Goal: Navigation & Orientation: Find specific page/section

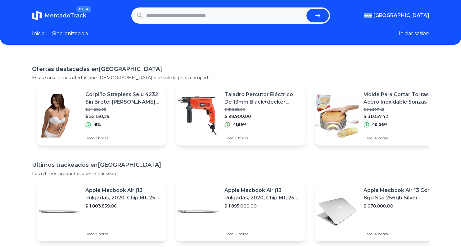
click at [62, 17] on span "MercadoTrack" at bounding box center [65, 15] width 42 height 7
click at [37, 34] on link "Inicio" at bounding box center [38, 33] width 13 height 7
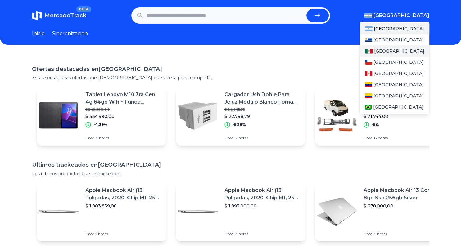
click at [388, 52] on span "[GEOGRAPHIC_DATA]" at bounding box center [399, 51] width 50 height 6
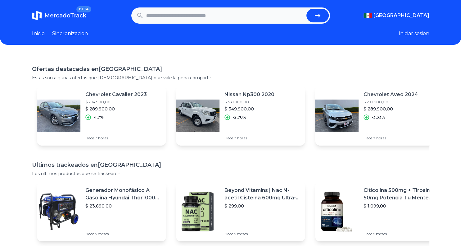
click at [257, 70] on h1 "Ofertas destacadas en [GEOGRAPHIC_DATA]" at bounding box center [231, 69] width 398 height 9
click at [74, 36] on link "Sincronizacion" at bounding box center [70, 33] width 36 height 7
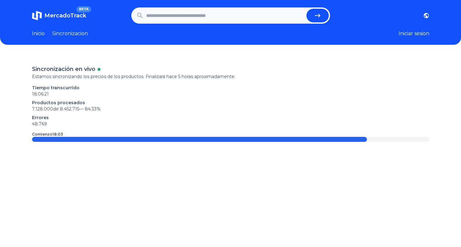
click at [39, 35] on link "Inicio" at bounding box center [38, 33] width 13 height 7
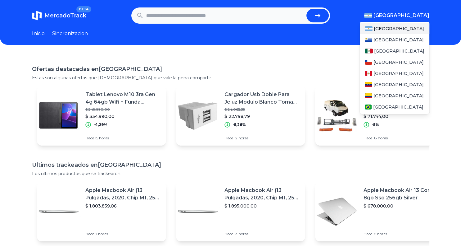
click at [414, 18] on span "[GEOGRAPHIC_DATA]" at bounding box center [402, 15] width 56 height 7
click at [414, 52] on div "[GEOGRAPHIC_DATA]" at bounding box center [395, 50] width 70 height 11
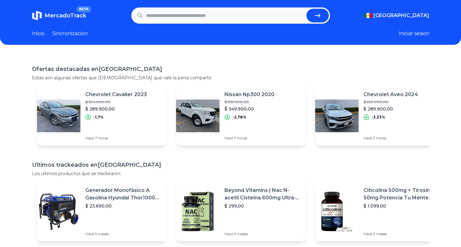
click at [39, 35] on link "Inicio" at bounding box center [38, 33] width 13 height 7
click at [63, 16] on span "MercadoTrack" at bounding box center [65, 15] width 42 height 7
